Goal: Information Seeking & Learning: Learn about a topic

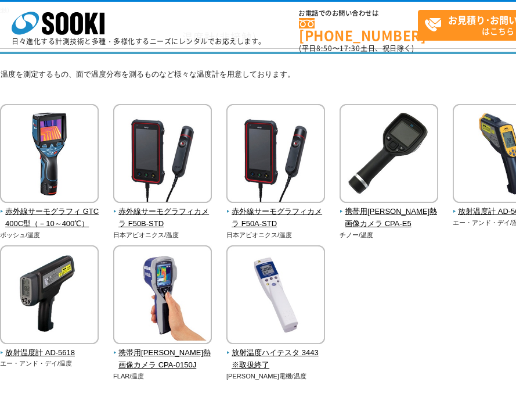
scroll to position [78, 157]
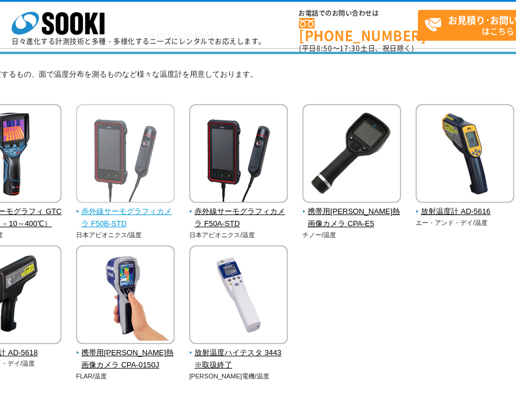
click at [158, 181] on img at bounding box center [125, 155] width 99 height 102
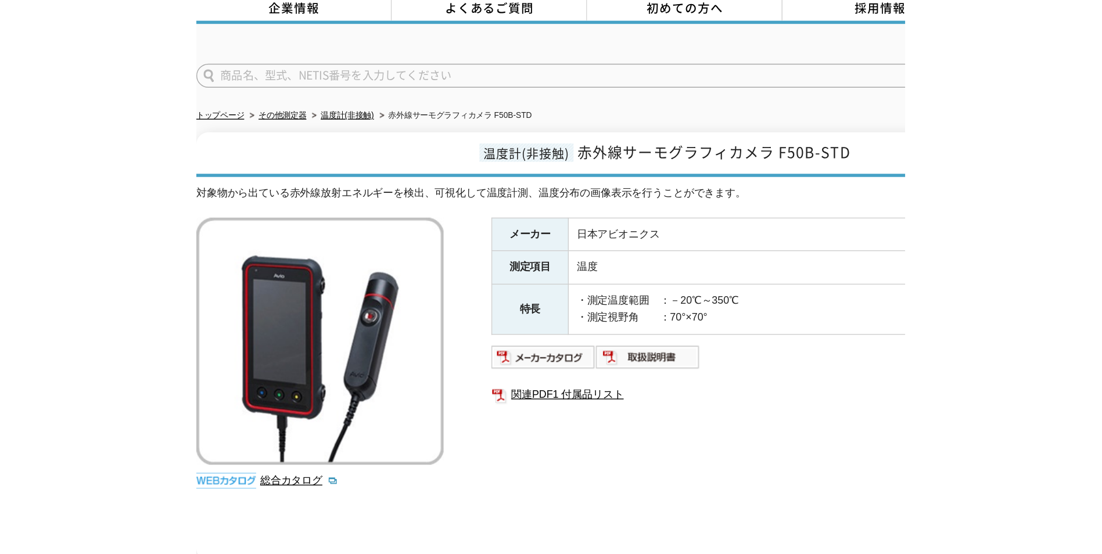
scroll to position [58, 0]
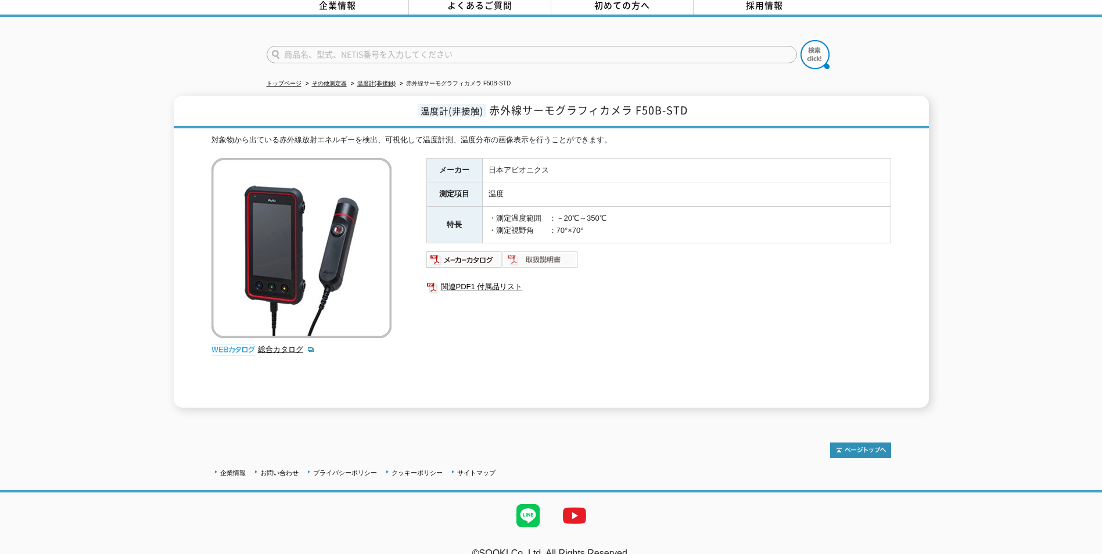
click at [516, 256] on img at bounding box center [541, 259] width 76 height 19
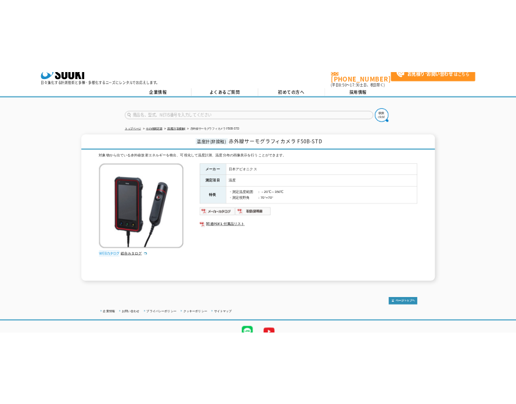
scroll to position [0, 0]
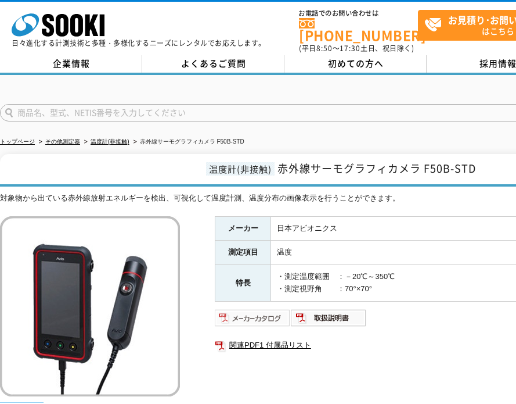
click at [250, 308] on img at bounding box center [253, 317] width 76 height 19
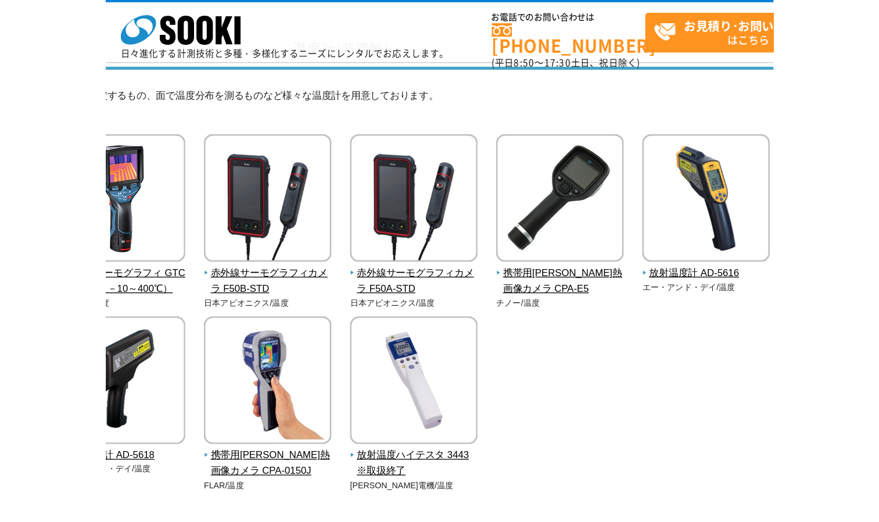
scroll to position [78, 0]
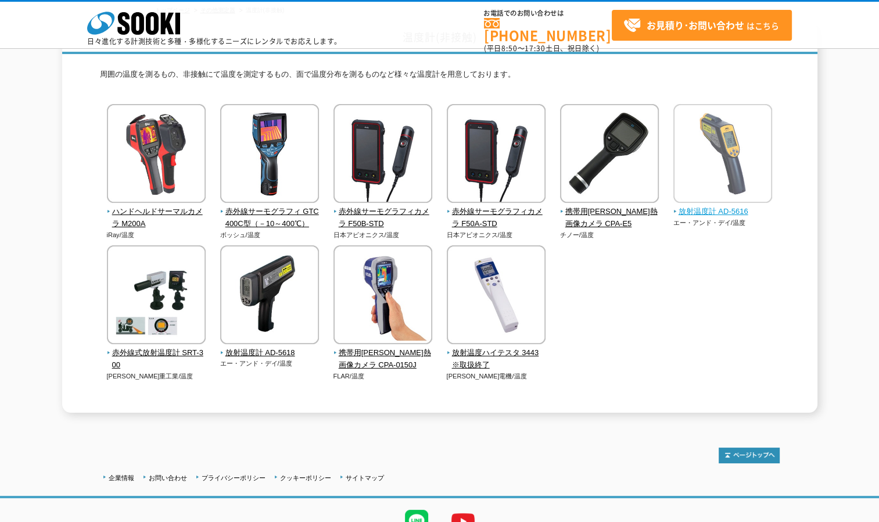
click at [516, 198] on img at bounding box center [722, 155] width 99 height 102
click at [516, 215] on span "放射温度計 AD-5616" at bounding box center [722, 212] width 99 height 12
click at [516, 210] on span "放射温度計 AD-5616" at bounding box center [722, 212] width 99 height 12
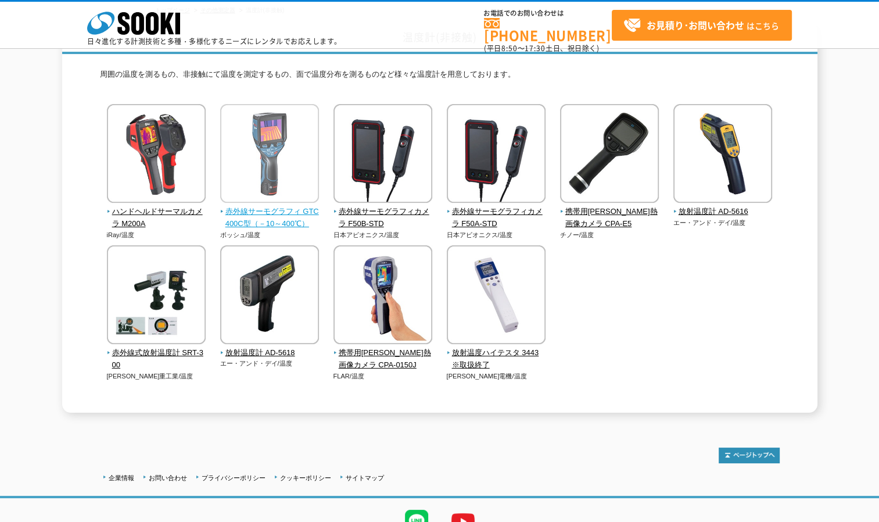
click at [257, 197] on img at bounding box center [269, 155] width 99 height 102
click at [258, 217] on span "赤外線サーモグラフィ GTC400C型（－10～400℃）" at bounding box center [269, 218] width 99 height 24
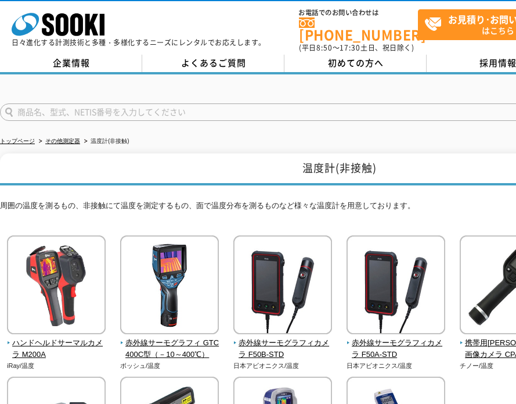
scroll to position [0, 0]
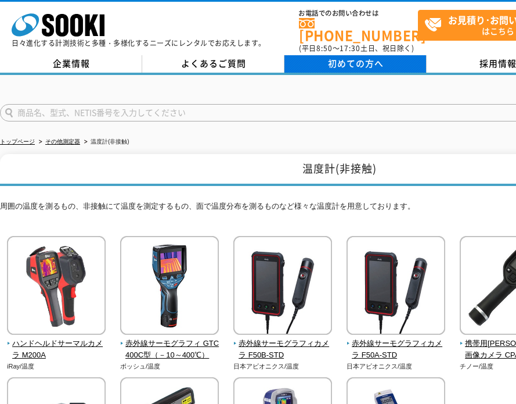
click at [355, 57] on span "初めての方へ" at bounding box center [356, 63] width 56 height 13
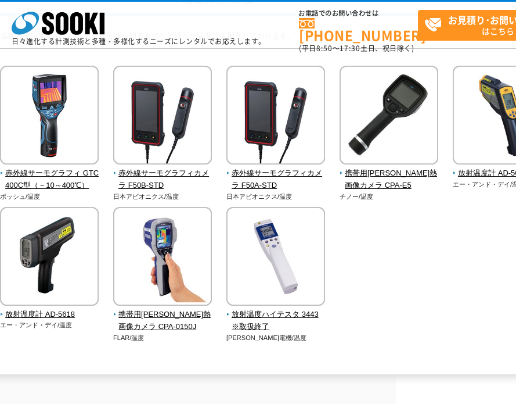
scroll to position [116, 127]
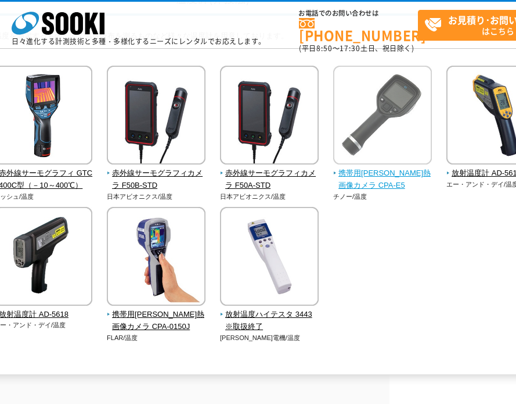
click at [366, 171] on span "携帯用小形熱画像カメラ CPA-E5" at bounding box center [382, 179] width 99 height 24
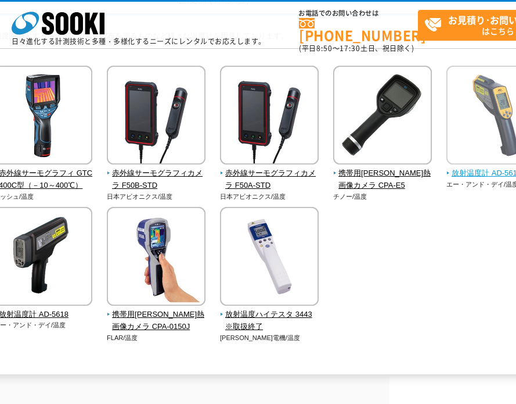
click at [473, 174] on span "放射温度計 AD-5616" at bounding box center [496, 173] width 99 height 12
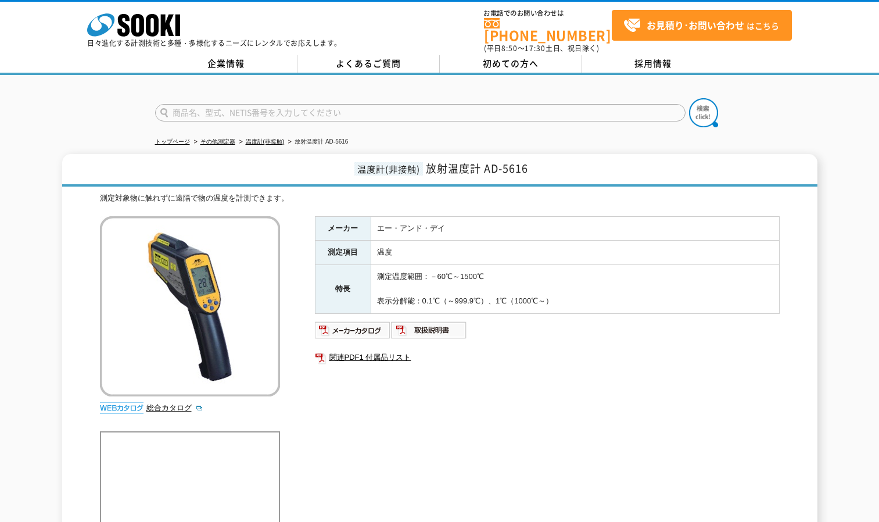
click at [363, 324] on img at bounding box center [353, 330] width 76 height 19
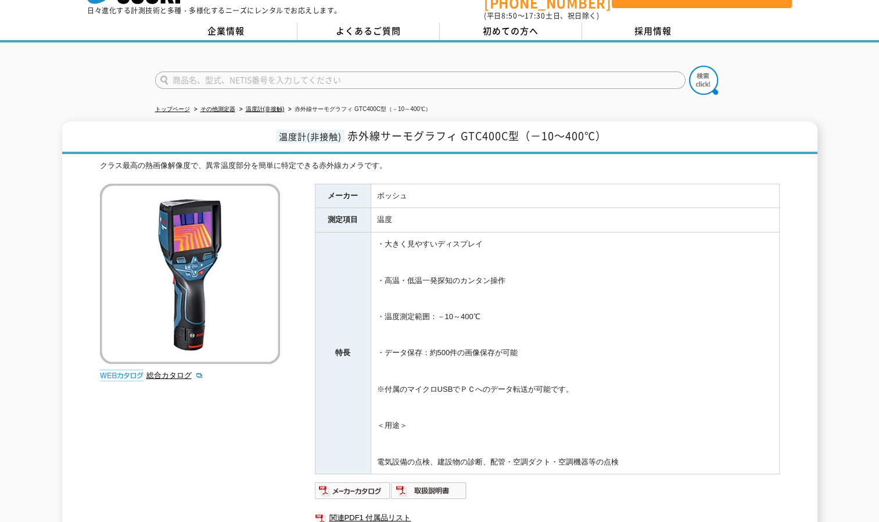
scroll to position [170, 0]
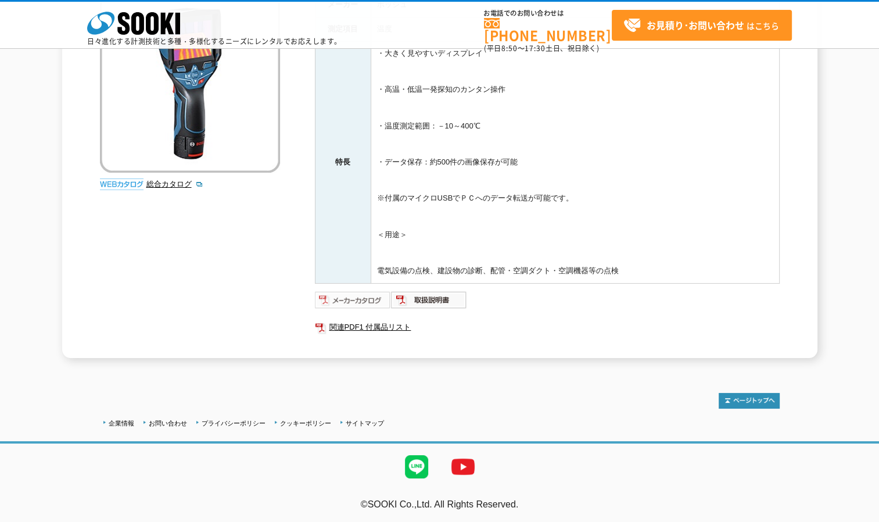
click at [365, 299] on img at bounding box center [353, 299] width 76 height 19
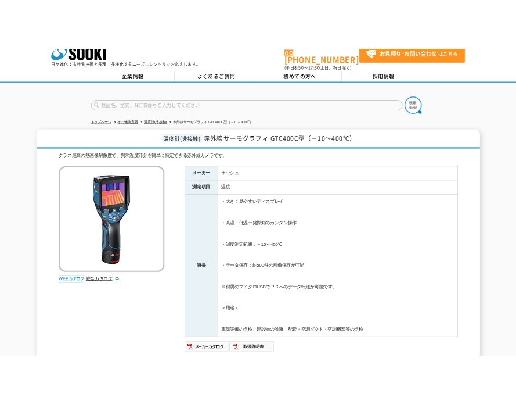
scroll to position [0, 0]
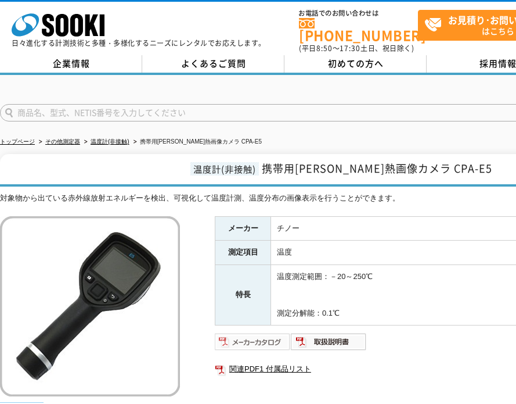
click at [235, 340] on img at bounding box center [253, 341] width 76 height 19
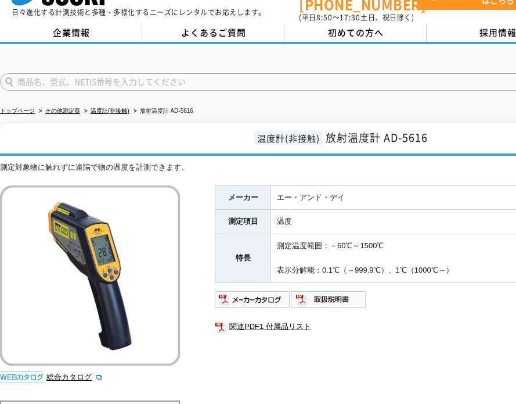
scroll to position [58, 0]
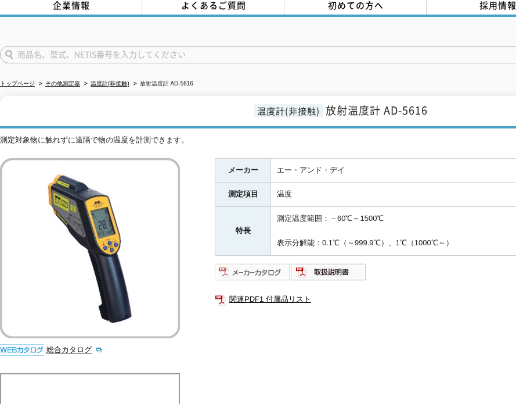
click at [235, 263] on img at bounding box center [253, 272] width 76 height 19
drag, startPoint x: 386, startPoint y: 101, endPoint x: 436, endPoint y: 108, distance: 50.5
click at [436, 108] on h1 "温度計(非接触) 放射温度計 AD-5616" at bounding box center [340, 112] width 680 height 33
drag, startPoint x: 436, startPoint y: 108, endPoint x: 374, endPoint y: 114, distance: 61.9
click at [389, 112] on h1 "温度計(非接触) 放射温度計 AD-5616" at bounding box center [340, 112] width 680 height 33
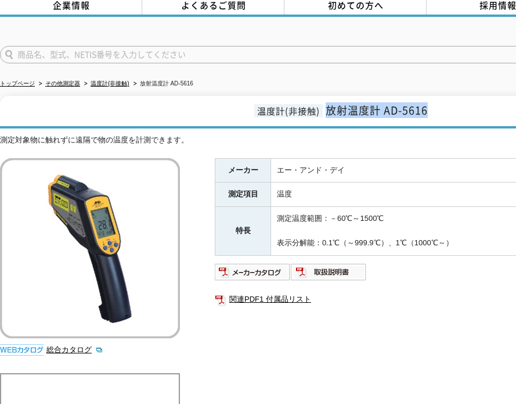
drag, startPoint x: 326, startPoint y: 102, endPoint x: 432, endPoint y: 109, distance: 105.9
click at [432, 109] on h1 "温度計(非接触) 放射温度計 AD-5616" at bounding box center [340, 112] width 680 height 33
copy span "放射温度計 AD-5616"
click at [260, 265] on img at bounding box center [253, 272] width 76 height 19
